Goal: Task Accomplishment & Management: Manage account settings

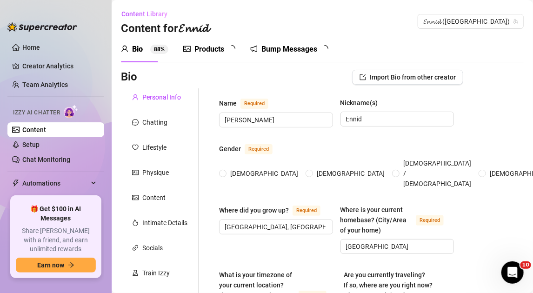
radio input "true"
type input "[DATE]"
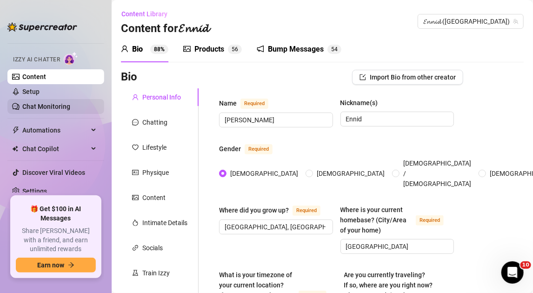
click at [50, 103] on link "Chat Monitoring" at bounding box center [46, 106] width 48 height 7
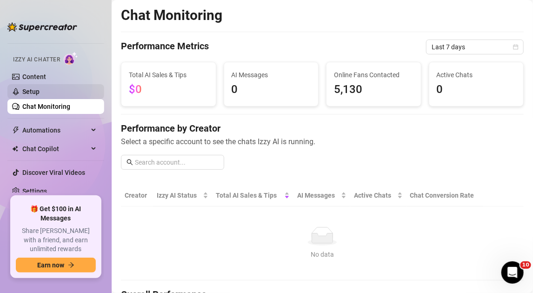
click at [40, 94] on link "Setup" at bounding box center [30, 91] width 17 height 7
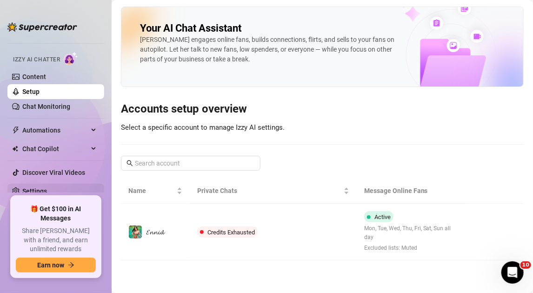
click at [46, 188] on link "Settings" at bounding box center [34, 191] width 25 height 7
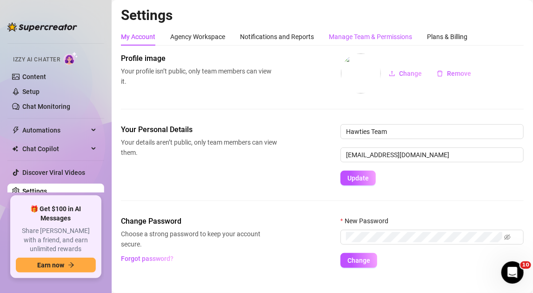
click at [374, 36] on div "Manage Team & Permissions" at bounding box center [370, 37] width 83 height 10
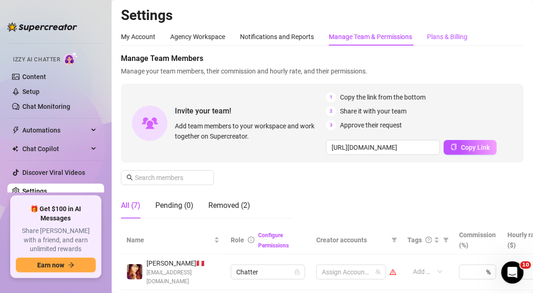
click at [454, 34] on div "Plans & Billing" at bounding box center [447, 37] width 40 height 10
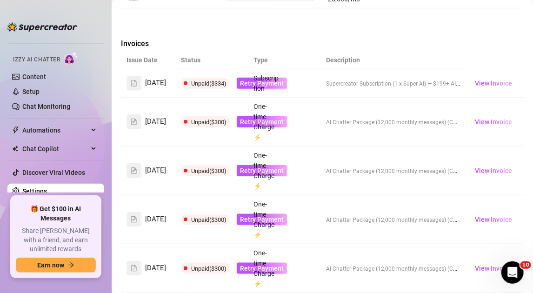
scroll to position [1396, 0]
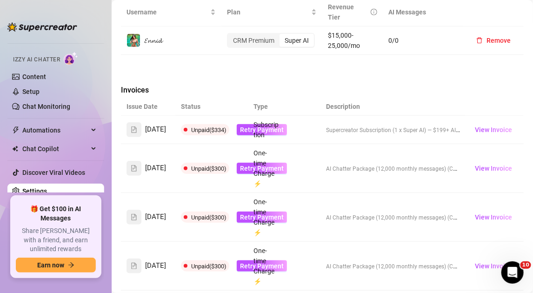
drag, startPoint x: 216, startPoint y: 149, endPoint x: 231, endPoint y: 153, distance: 15.8
click at [231, 212] on div "Unpaid ($300)" at bounding box center [207, 217] width 52 height 11
click at [227, 242] on td "Unpaid ($300) Retry Payment" at bounding box center [211, 266] width 73 height 49
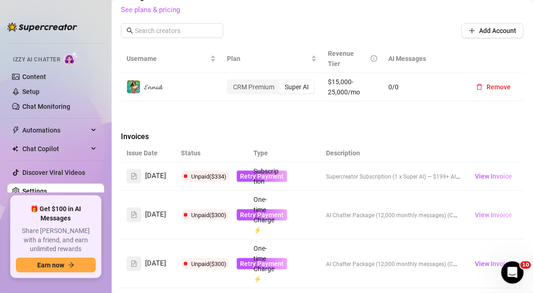
click at [478, 210] on span "View Invoice" at bounding box center [493, 215] width 37 height 10
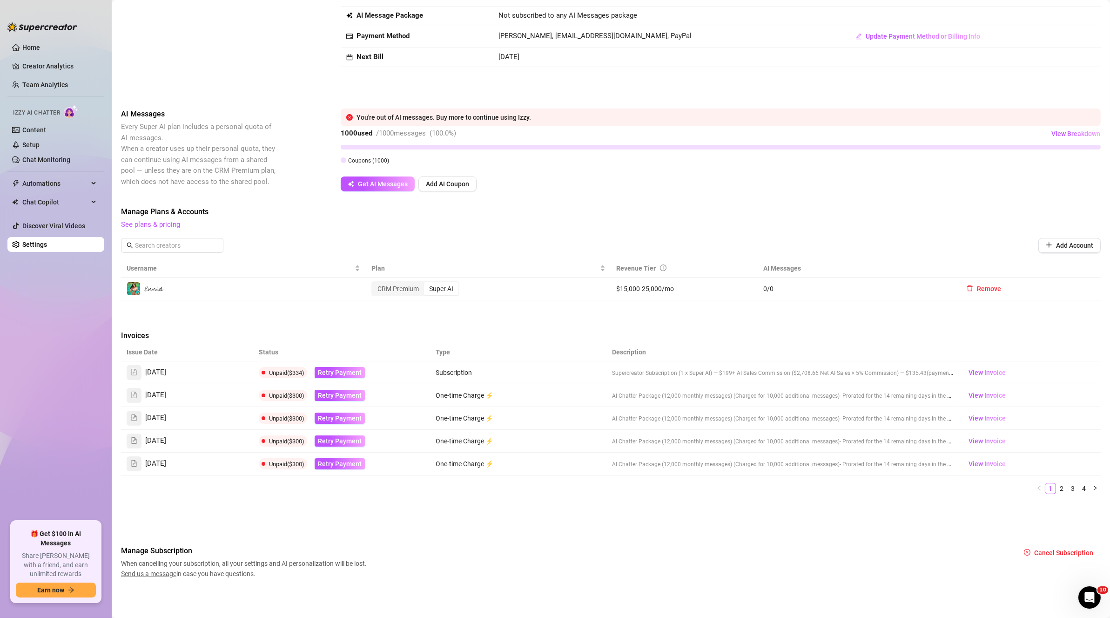
scroll to position [0, 0]
click at [533, 293] on div "Open Intercom Messenger" at bounding box center [1088, 595] width 31 height 31
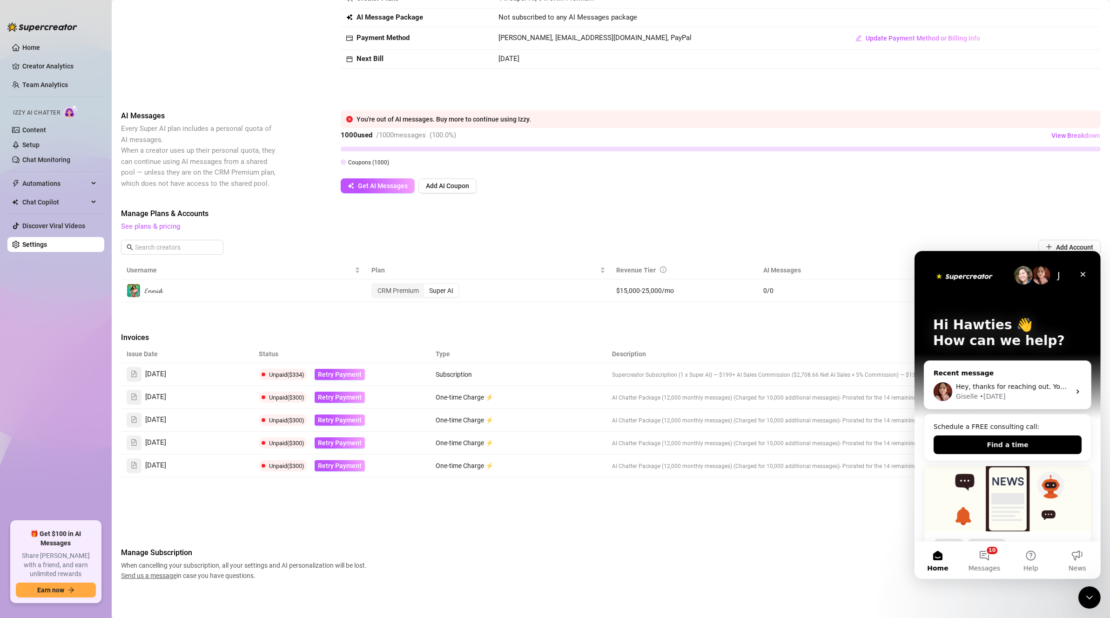
click at [533, 293] on div "Hey, thanks for reaching out. You do have a SuperAi subscription, but you’ve ru…" at bounding box center [1007, 391] width 167 height 34
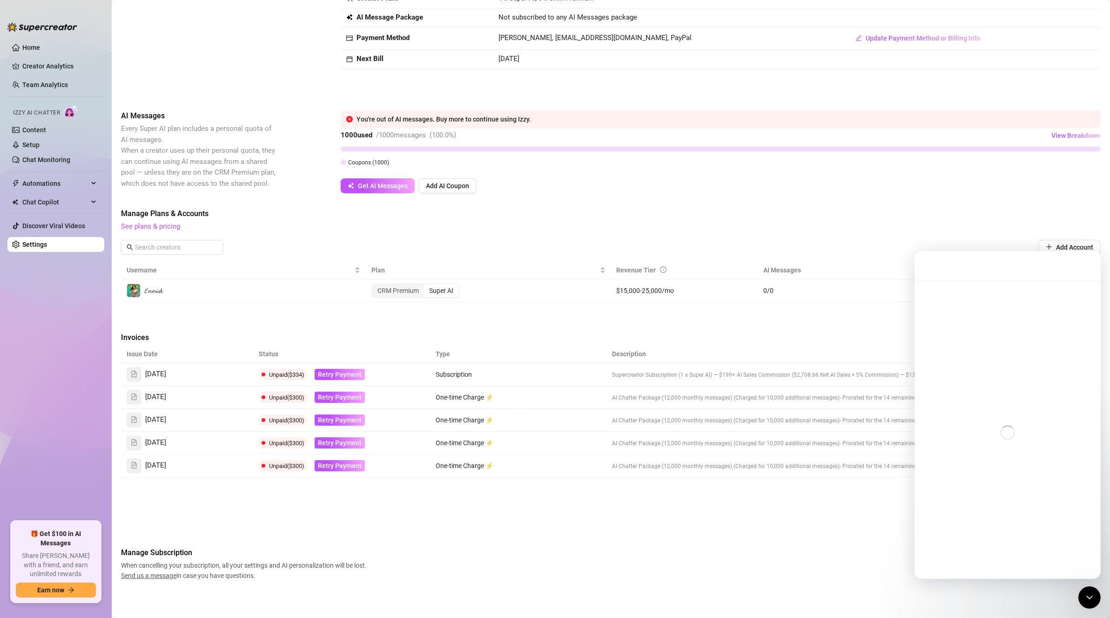
click at [533, 293] on div "Intercom messenger" at bounding box center [1007, 432] width 186 height 304
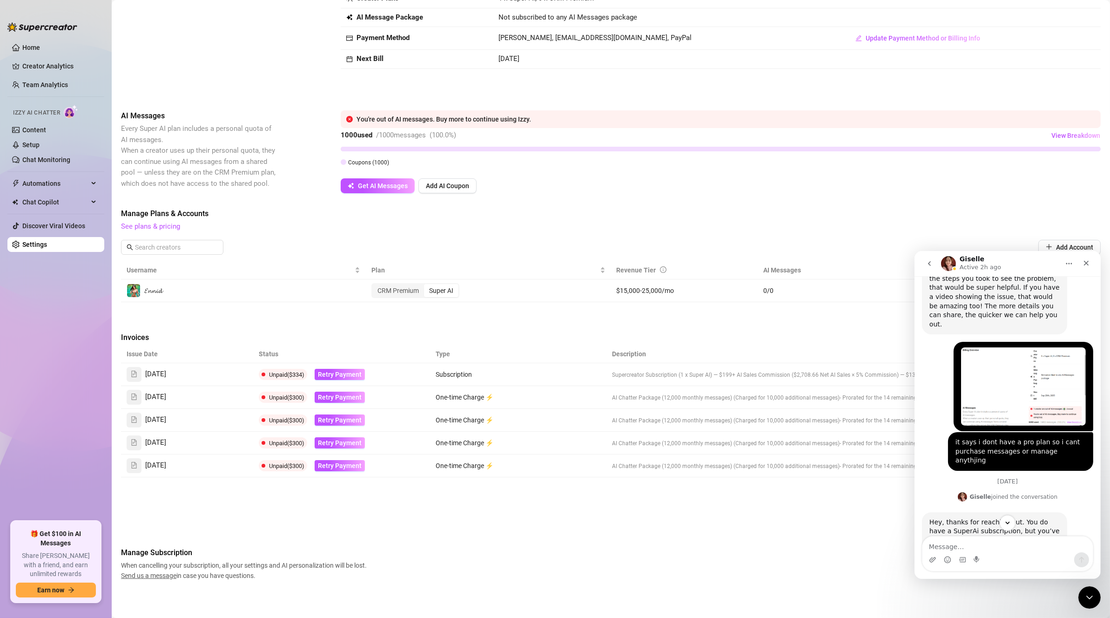
scroll to position [610, 0]
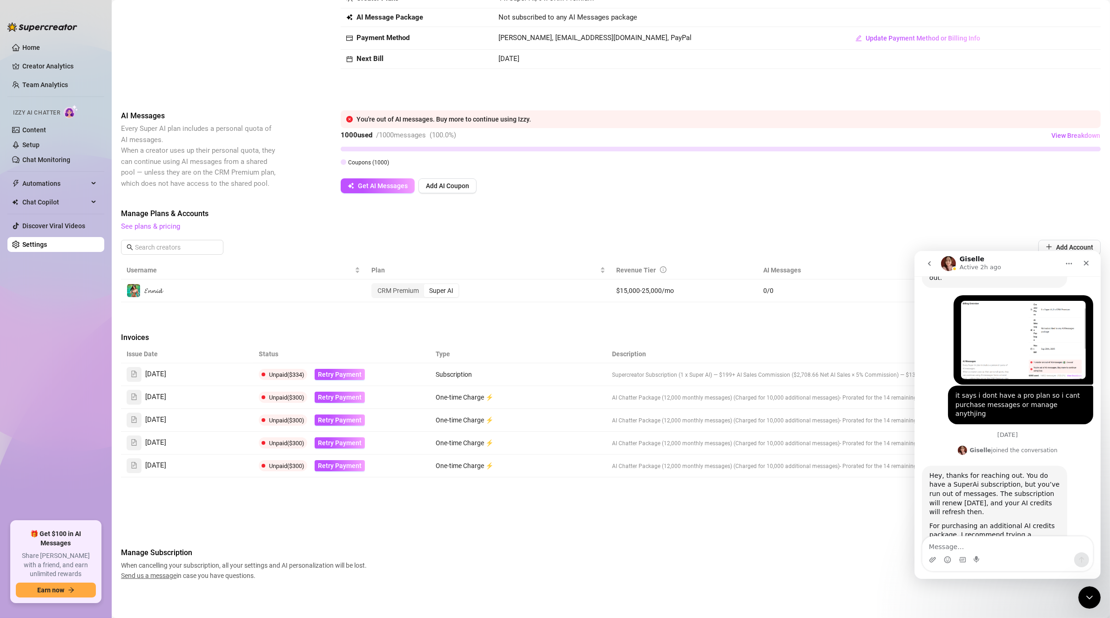
click at [533, 293] on img "Hawties says…" at bounding box center [1023, 339] width 125 height 78
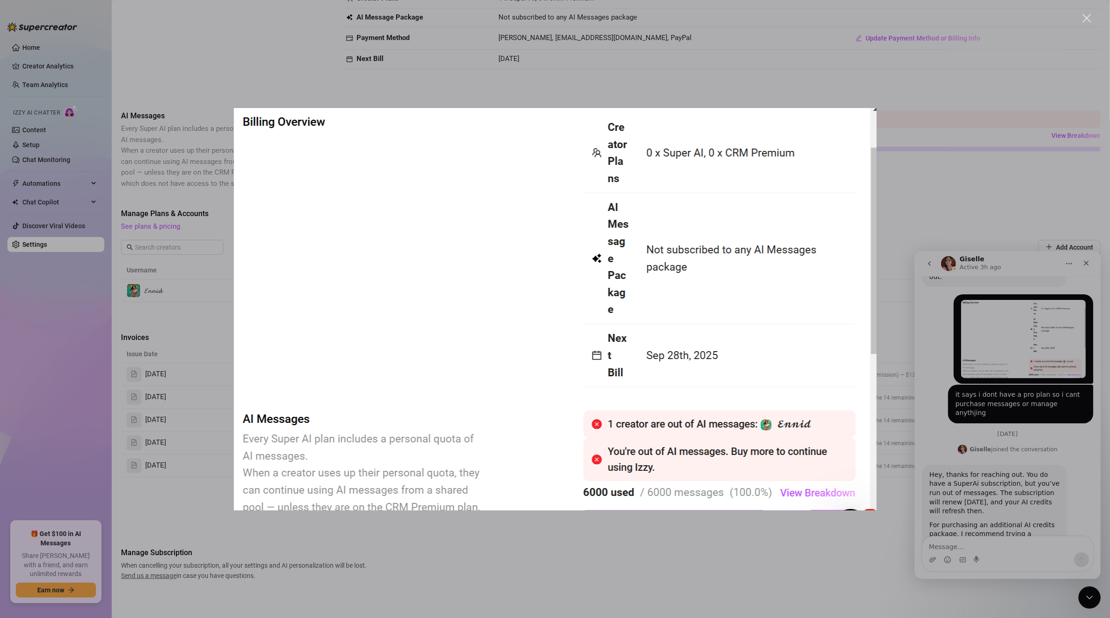
scroll to position [610, 0]
